Goal: Information Seeking & Learning: Learn about a topic

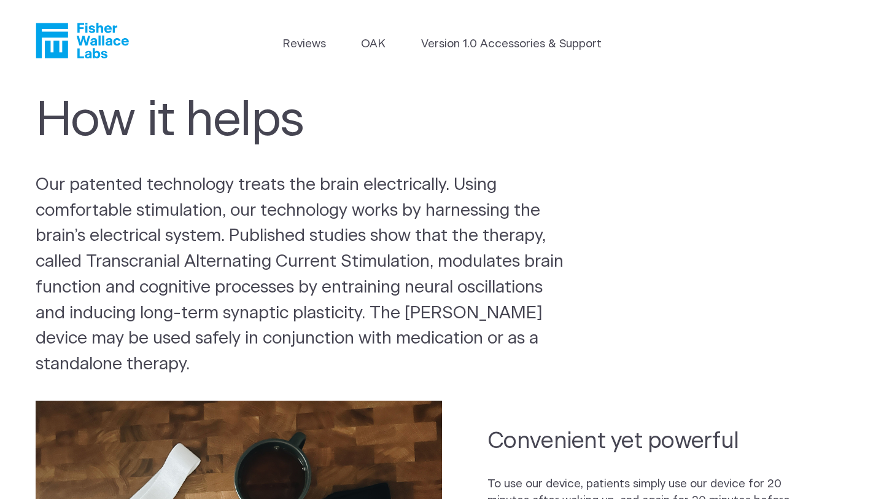
click at [80, 41] on icon "Fisher Wallace" at bounding box center [82, 41] width 93 height 36
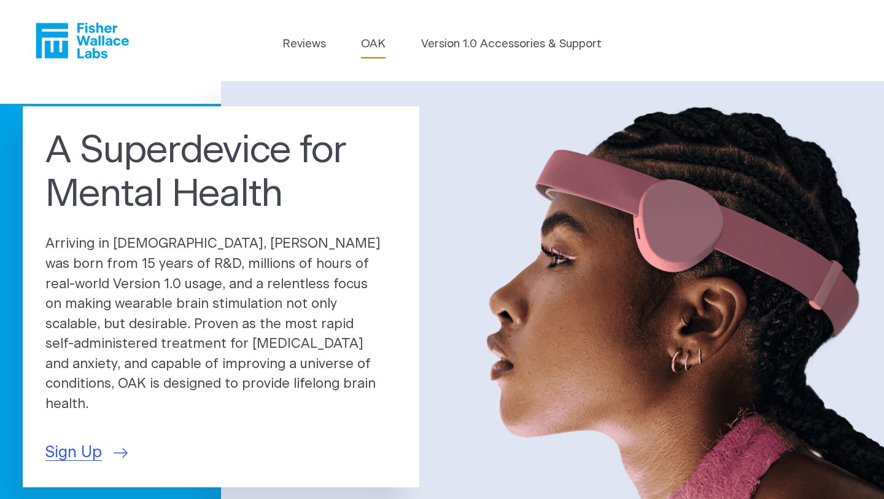
click at [378, 38] on link "OAK" at bounding box center [373, 44] width 25 height 17
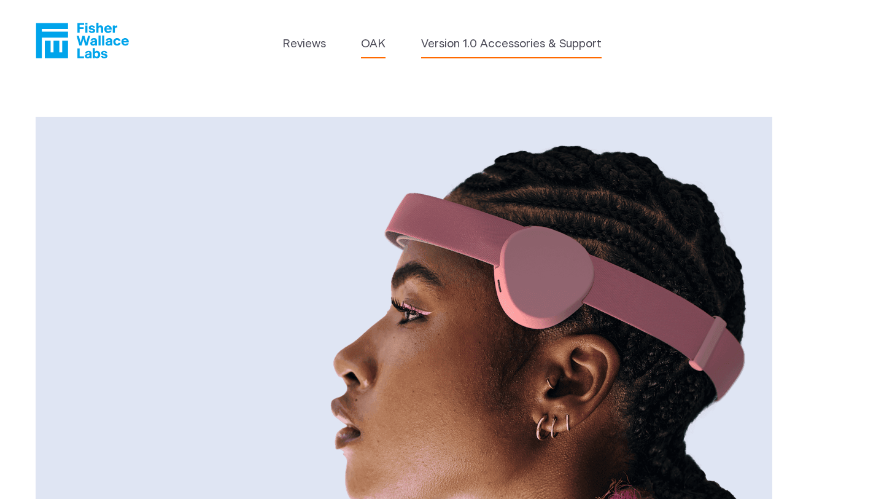
click at [519, 47] on link "Version 1.0 Accessories & Support" at bounding box center [511, 44] width 181 height 17
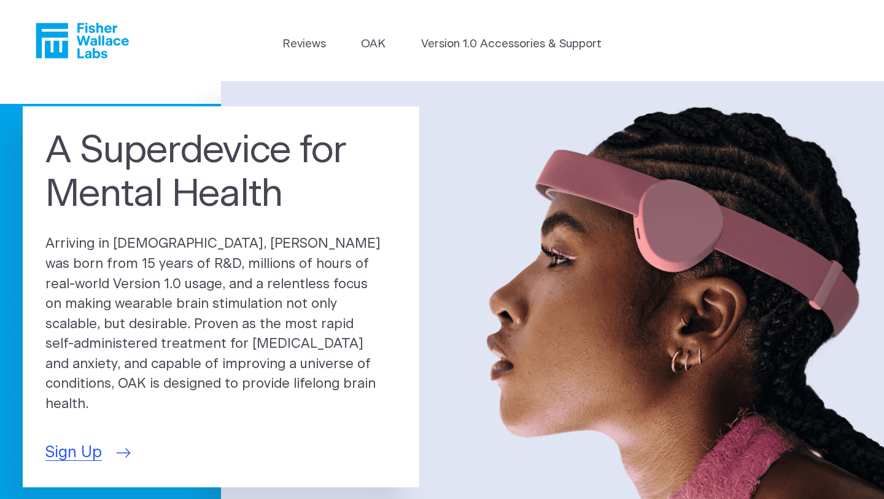
click at [84, 443] on span "Sign Up" at bounding box center [73, 452] width 57 height 23
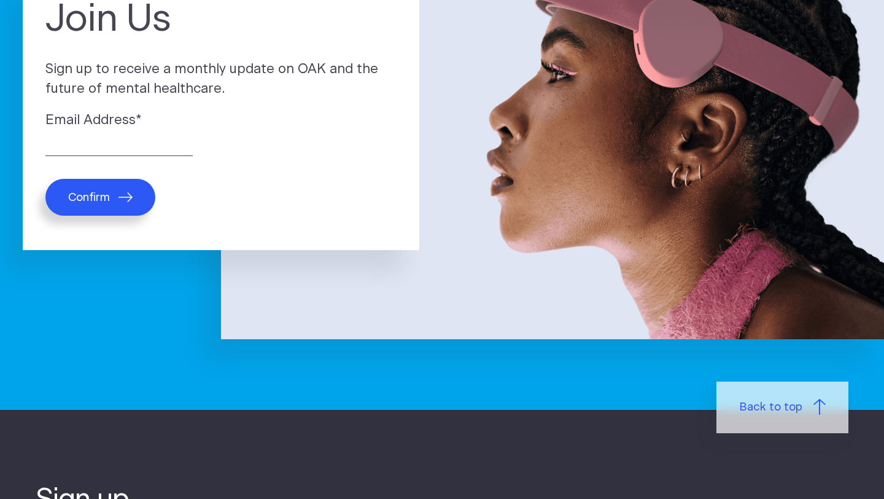
scroll to position [738, 0]
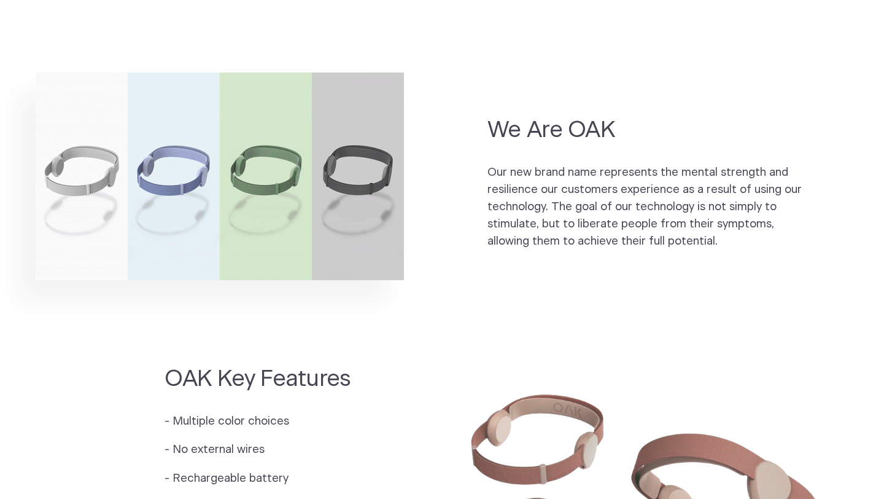
scroll to position [773, 0]
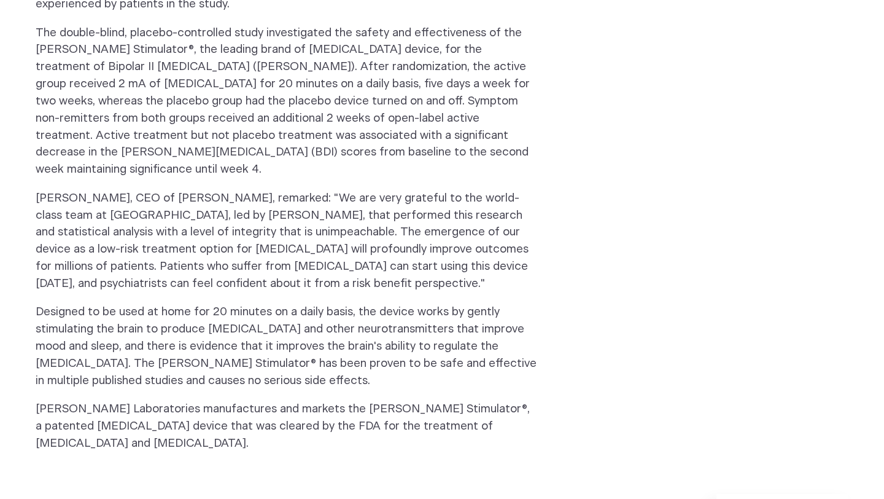
scroll to position [1001, 0]
